Goal: Task Accomplishment & Management: Manage account settings

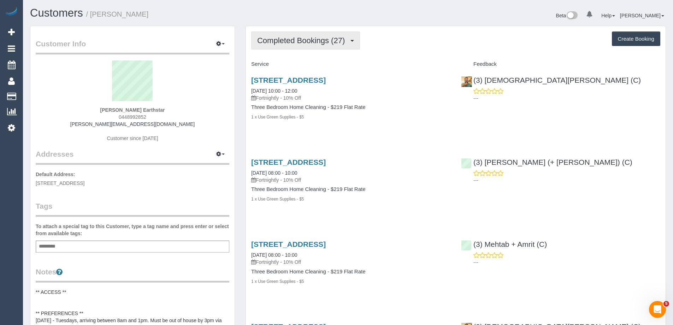
click at [310, 38] on span "Completed Bookings (27)" at bounding box center [302, 40] width 91 height 9
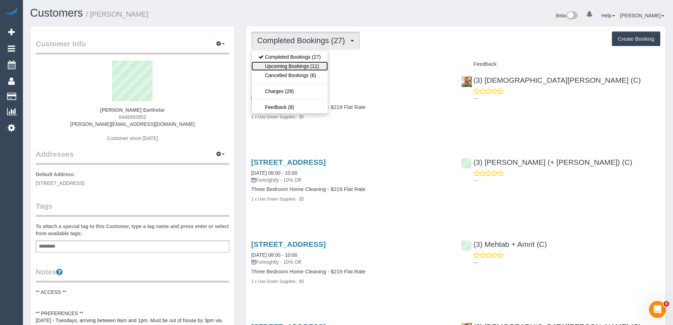
click at [308, 64] on link "Upcoming Bookings (11)" at bounding box center [290, 66] width 76 height 9
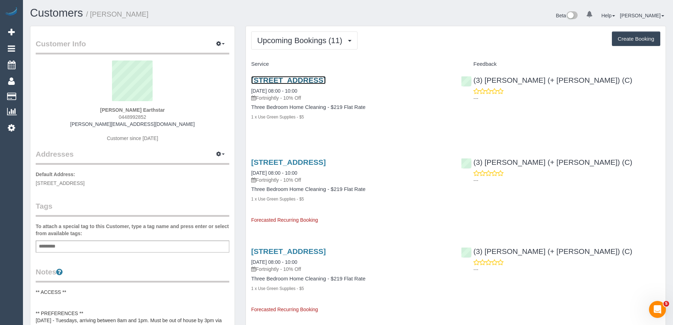
click at [326, 80] on link "38 Camera Walk, Coburg North, VIC 3058" at bounding box center [288, 80] width 75 height 8
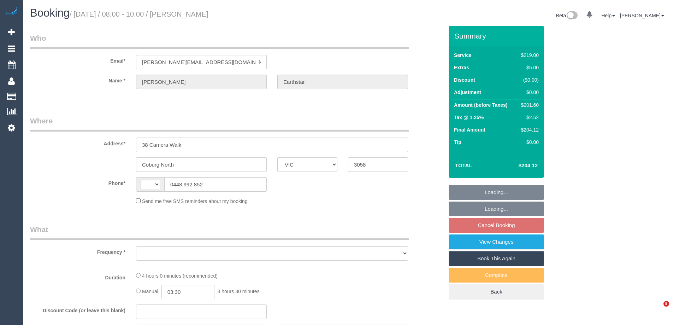
select select "VIC"
select select "string:AU"
select select "object:528"
select select "string:stripe-pm_1PjFcU2GScqysDRVwyFXBSYO"
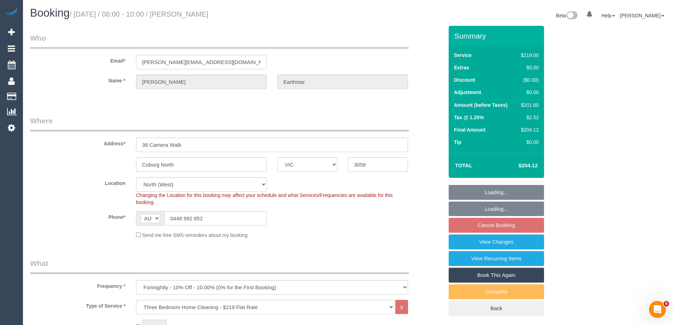
select select "object:779"
select select "number:27"
select select "number:14"
select select "number:19"
select select "number:22"
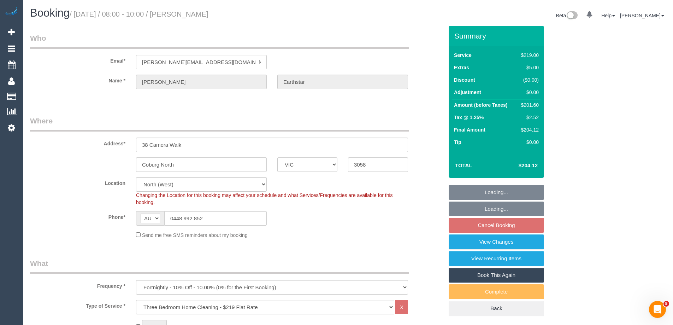
select select "number:34"
select select "number:26"
select select "spot2"
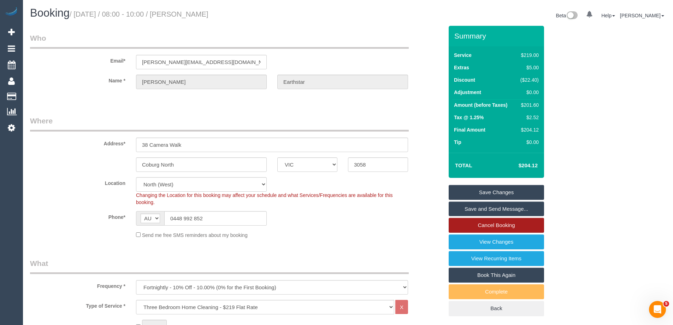
click at [504, 222] on link "Cancel Booking" at bounding box center [496, 225] width 95 height 15
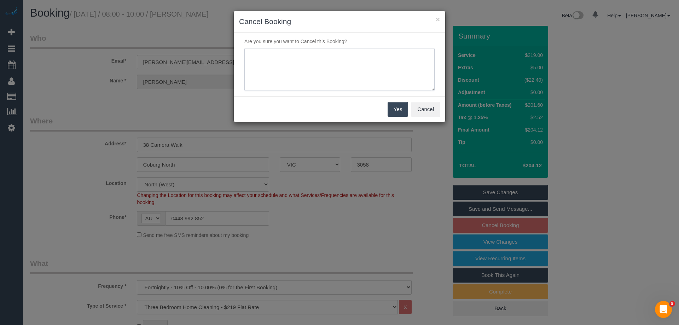
click at [327, 74] on textarea at bounding box center [339, 69] width 190 height 43
type textarea "Service not needed on this date via email VC"
click at [398, 106] on button "Yes" at bounding box center [397, 109] width 21 height 15
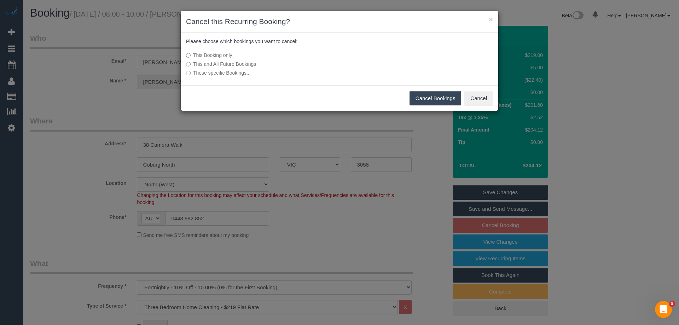
click at [438, 99] on button "Cancel Bookings" at bounding box center [435, 98] width 52 height 15
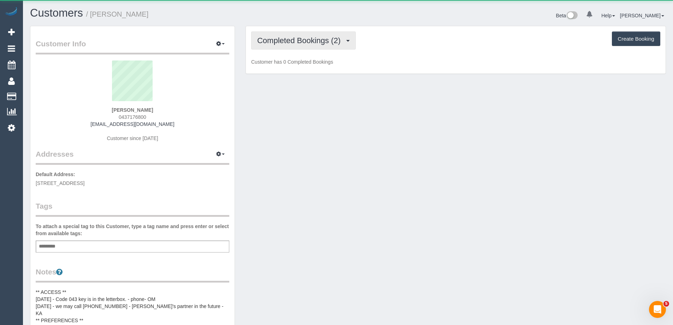
click at [309, 35] on button "Completed Bookings (2)" at bounding box center [303, 40] width 105 height 18
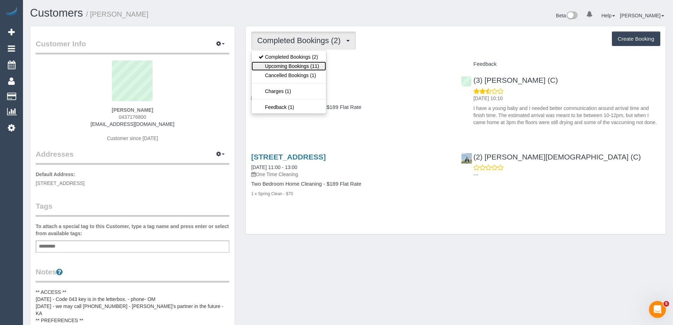
click at [309, 66] on link "Upcoming Bookings (11)" at bounding box center [289, 66] width 75 height 9
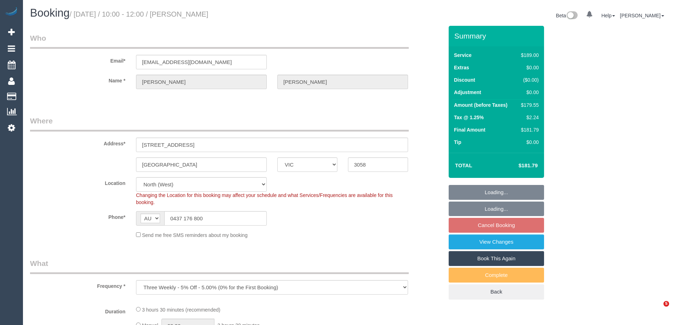
select select "VIC"
select select "number:27"
select select "number:15"
select select "number:19"
select select "number:25"
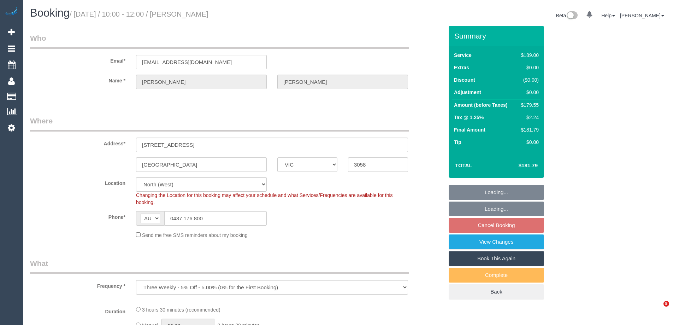
select select "number:34"
select select "number:13"
select select "spot3"
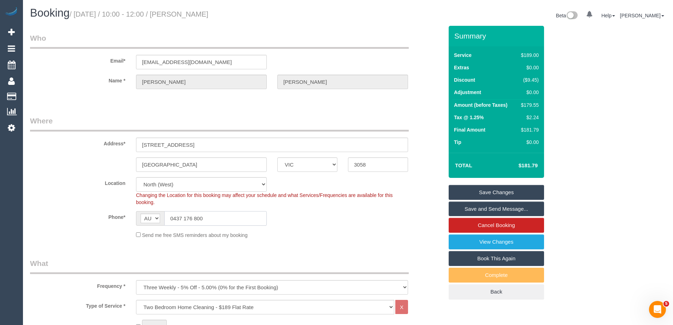
drag, startPoint x: 155, startPoint y: 215, endPoint x: 140, endPoint y: 215, distance: 15.6
click at [140, 215] on div "AF AL DZ AD AO AI AQ AG AR AM AW AU AT AZ BS BH BD BB BY BE BZ BJ BM BT BO BA B…" at bounding box center [201, 218] width 131 height 14
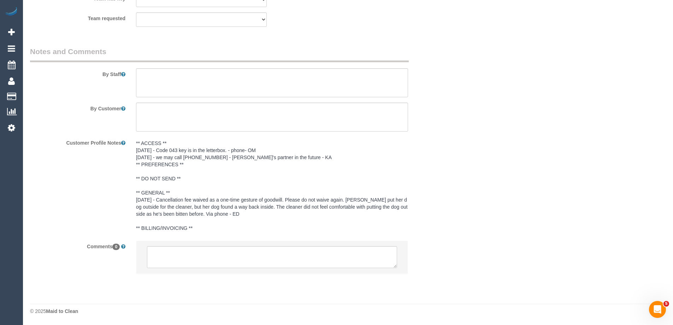
scroll to position [1015, 0]
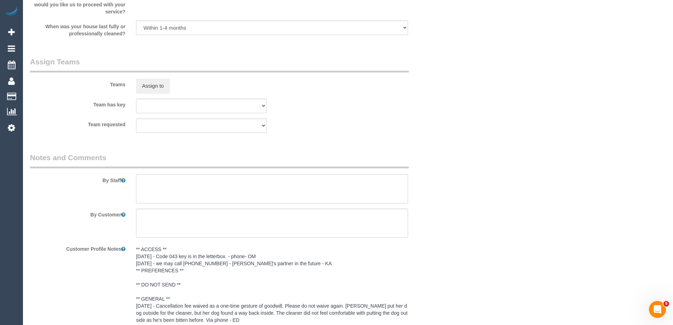
click at [162, 183] on textarea at bounding box center [272, 188] width 272 height 29
type textarea "C"
paste textarea "0437 176 800"
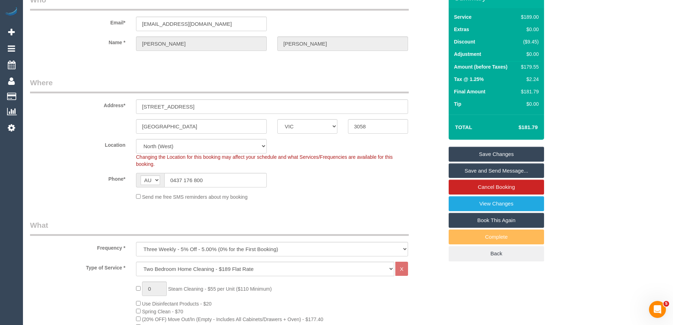
scroll to position [0, 0]
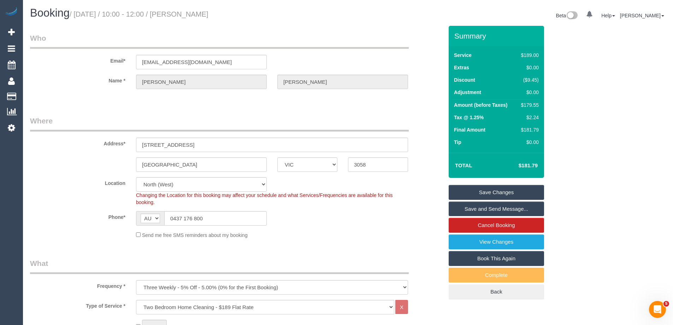
type textarea "Must contact customer 20minutes before arrival as customer has baby - 0437 176 …"
click at [509, 192] on link "Save Changes" at bounding box center [496, 192] width 95 height 15
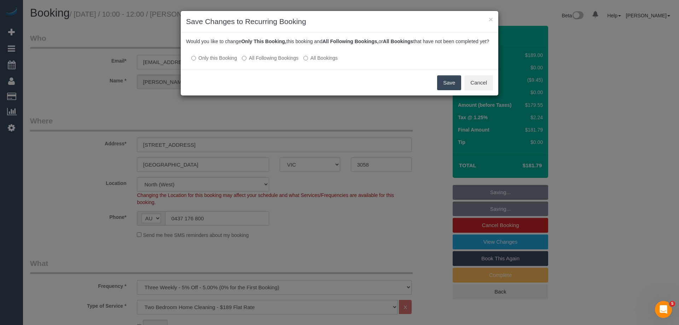
click at [260, 62] on label "All Following Bookings" at bounding box center [270, 57] width 57 height 7
click at [453, 89] on button "Save" at bounding box center [449, 82] width 24 height 15
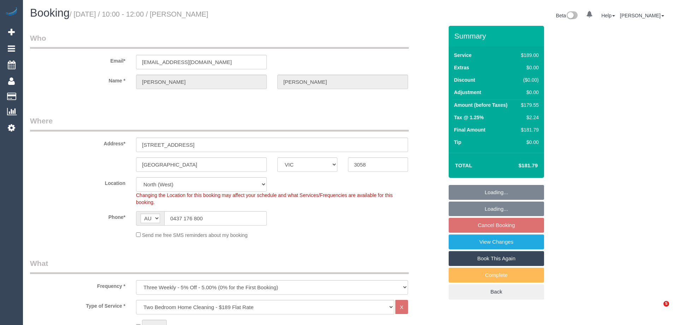
select select "VIC"
select select "number:27"
select select "number:15"
select select "number:19"
select select "number:25"
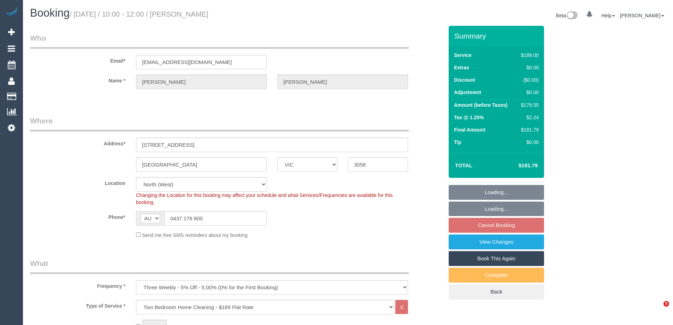
select select "number:34"
select select "number:13"
select select "spot3"
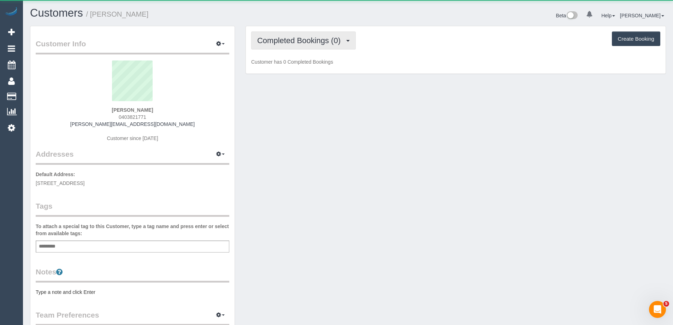
click at [313, 36] on span "Completed Bookings (0)" at bounding box center [300, 40] width 87 height 9
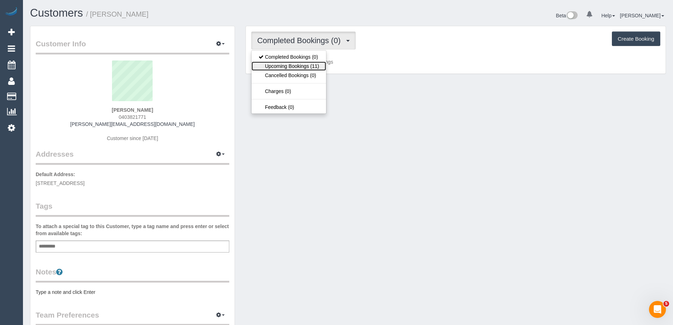
click at [314, 67] on link "Upcoming Bookings (11)" at bounding box center [289, 66] width 75 height 9
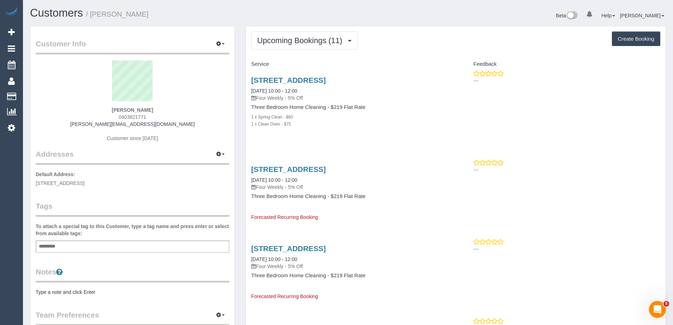
scroll to position [106, 0]
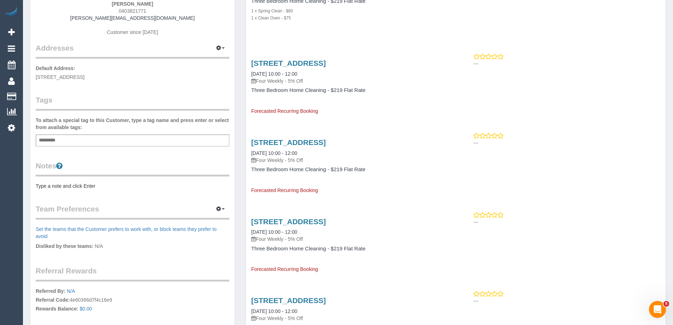
click at [66, 185] on pre "Type a note and click Enter" at bounding box center [133, 185] width 194 height 7
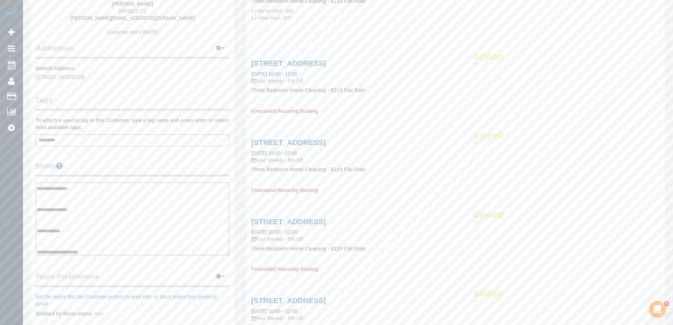
scroll to position [35, 0]
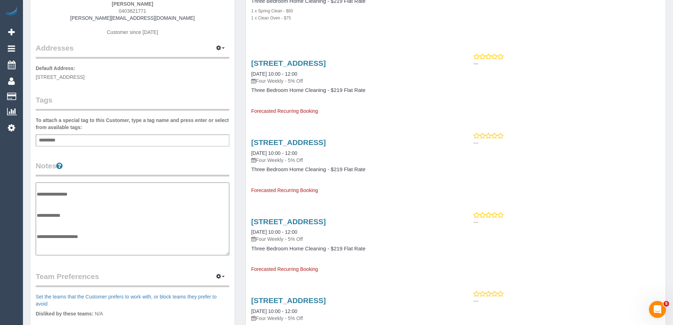
click at [46, 220] on textarea "**********" at bounding box center [133, 218] width 194 height 73
click at [192, 223] on textarea "**********" at bounding box center [133, 218] width 194 height 73
paste textarea "**********"
click at [176, 222] on textarea "**********" at bounding box center [133, 218] width 194 height 73
type textarea "**********"
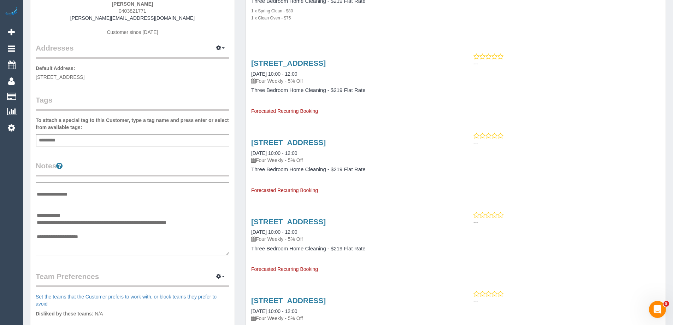
click at [185, 167] on legend "Notes" at bounding box center [133, 168] width 194 height 16
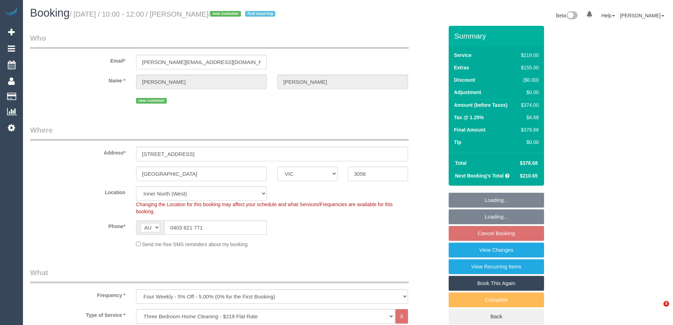
select select "VIC"
select select "spot4"
select select "number:29"
select select "number:14"
select select "number:19"
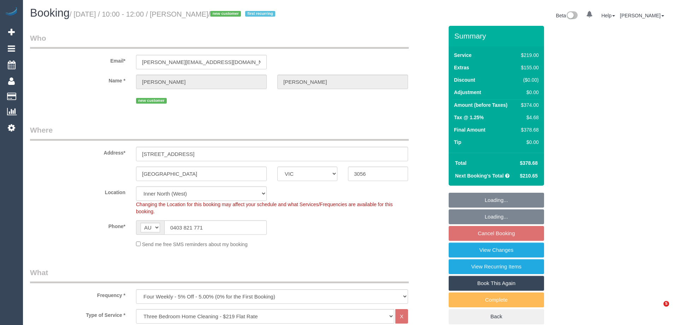
select select "number:25"
select select "number:33"
select select "number:13"
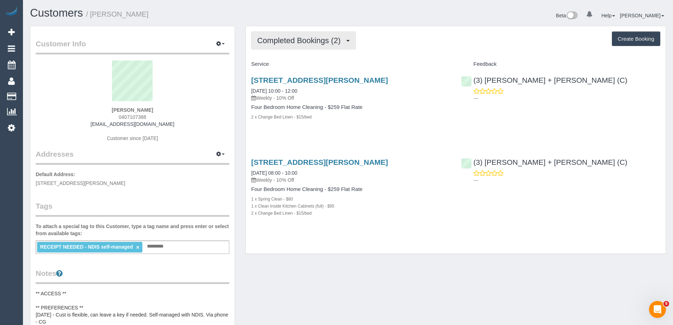
click at [314, 49] on button "Completed Bookings (2)" at bounding box center [303, 40] width 105 height 18
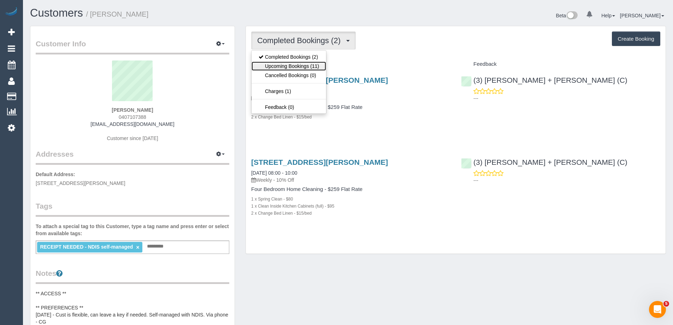
click at [311, 70] on link "Upcoming Bookings (11)" at bounding box center [289, 66] width 75 height 9
